Goal: Find contact information: Find contact information

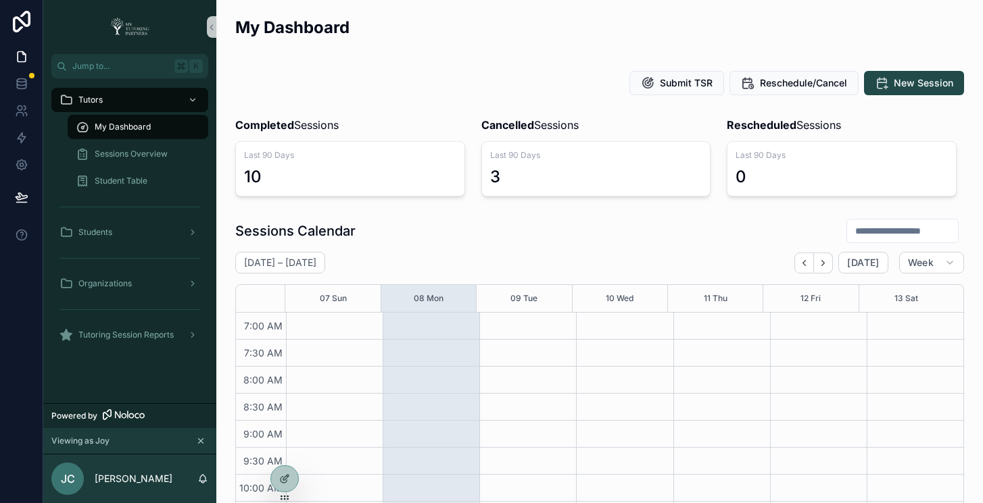
scroll to position [420, 0]
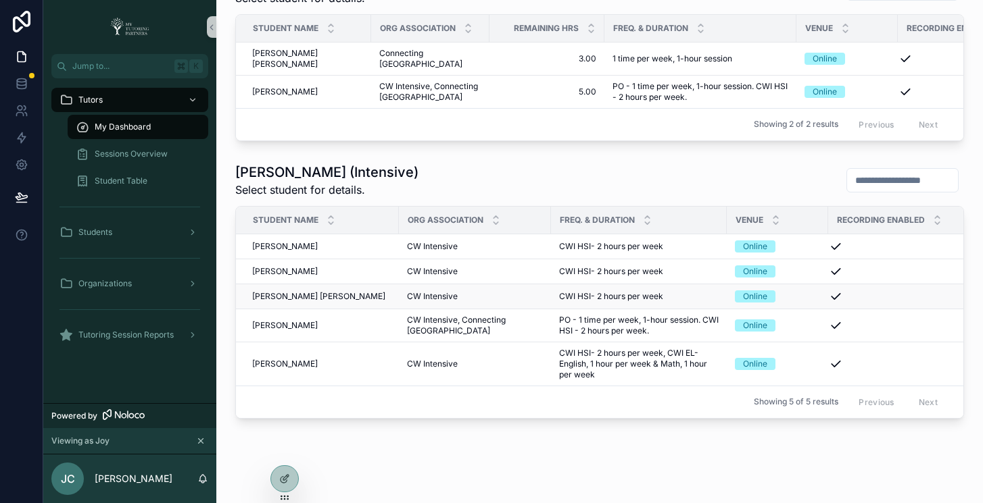
click at [310, 302] on span "[PERSON_NAME] [PERSON_NAME]" at bounding box center [318, 296] width 133 height 11
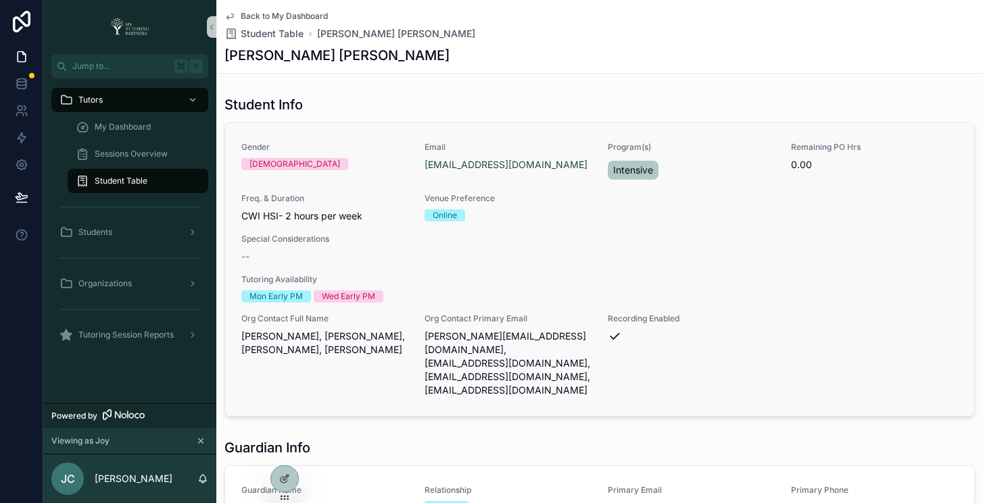
scroll to position [252, 0]
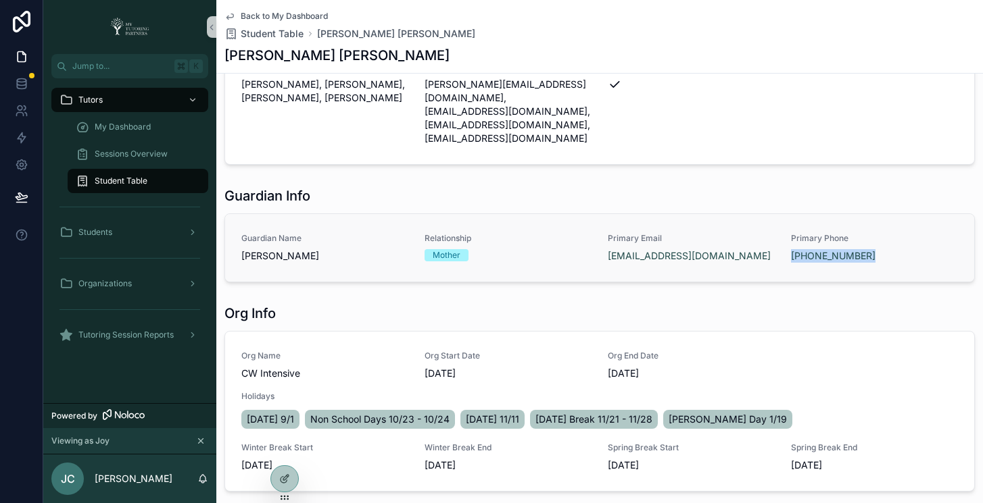
copy link "[PHONE_NUMBER]"
drag, startPoint x: 860, startPoint y: 245, endPoint x: 781, endPoint y: 247, distance: 78.4
click at [781, 247] on div "Guardian Name [PERSON_NAME] Relationship Mother Primary Email [EMAIL_ADDRESS][D…" at bounding box center [599, 248] width 716 height 30
click at [287, 451] on icon at bounding box center [287, 452] width 1 height 3
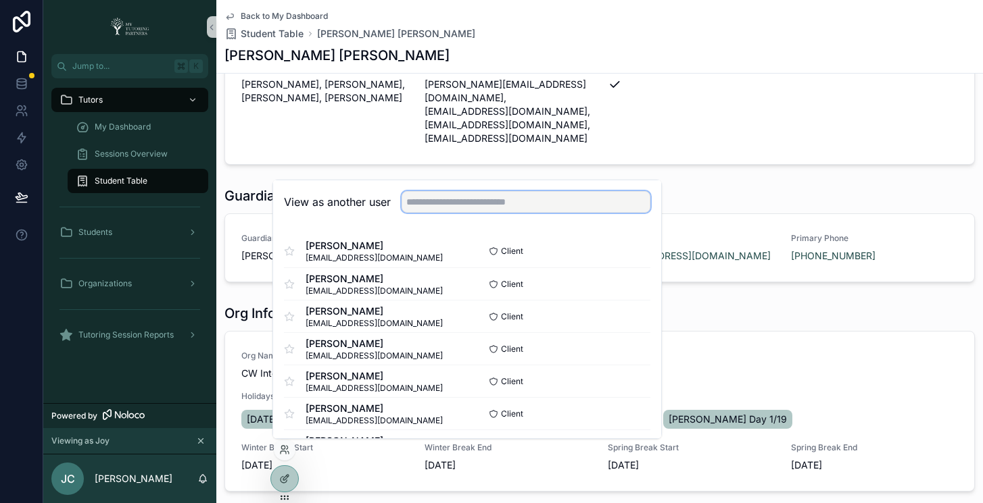
click at [465, 203] on input "text" at bounding box center [525, 202] width 249 height 22
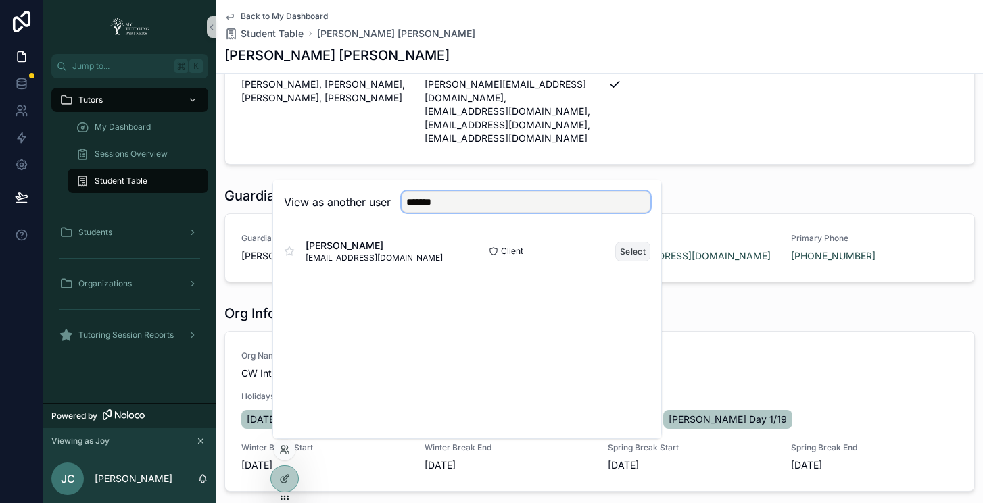
type input "*******"
click at [634, 253] on button "Select" at bounding box center [632, 252] width 35 height 20
